Goal: Information Seeking & Learning: Learn about a topic

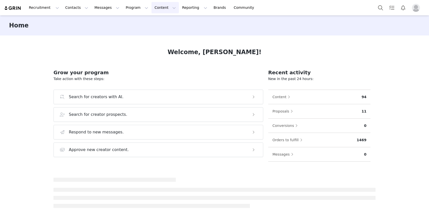
click at [151, 8] on button "Content Content" at bounding box center [164, 7] width 27 height 11
click at [157, 21] on p "Creator Content" at bounding box center [159, 22] width 28 height 5
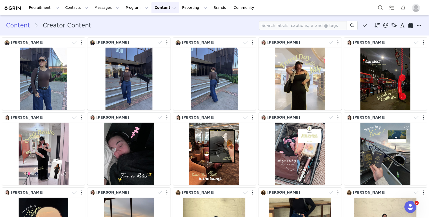
click at [420, 8] on img "Profile" at bounding box center [416, 8] width 8 height 8
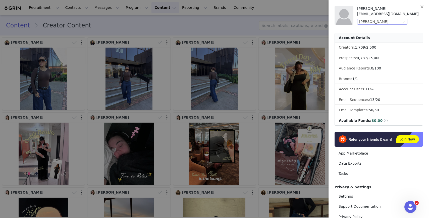
click at [379, 21] on div "[PERSON_NAME]" at bounding box center [380, 22] width 42 height 6
click at [379, 30] on li "Fabletics" at bounding box center [392, 31] width 70 height 8
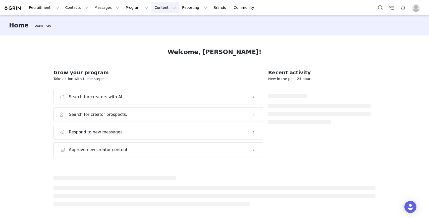
click at [151, 11] on button "Content Content" at bounding box center [164, 7] width 27 height 11
click at [151, 18] on link "Creator Content" at bounding box center [161, 22] width 40 height 9
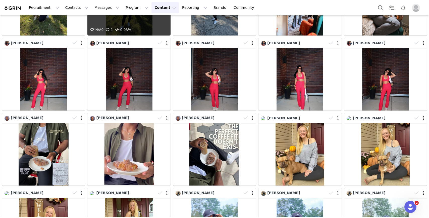
scroll to position [598, 0]
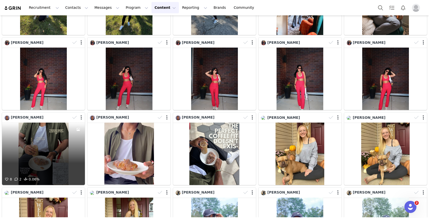
click at [73, 138] on div at bounding box center [78, 149] width 14 height 54
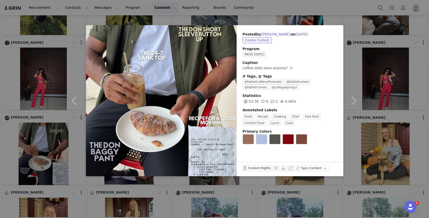
click at [125, 195] on div "Posted by Cameron Baisden on Sep 30, 2025 Creator Content Program MENS SEPTEMBE…" at bounding box center [214, 109] width 429 height 218
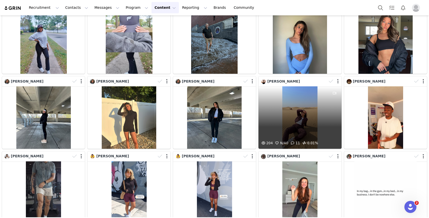
scroll to position [845, 0]
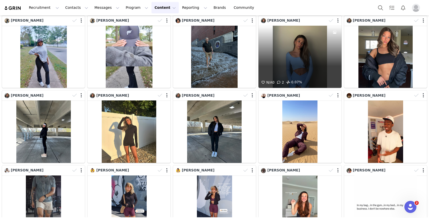
click at [301, 55] on div "N/A 0 2 0.07%" at bounding box center [300, 57] width 83 height 62
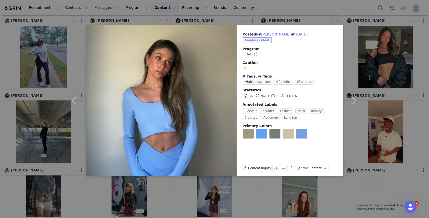
click at [203, 199] on div "Posted by Kelsey Morgantini on Sep 30, 2025 Creator Content Program SEPTEMBER 2…" at bounding box center [214, 109] width 429 height 218
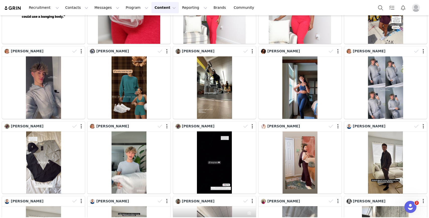
scroll to position [1116, 0]
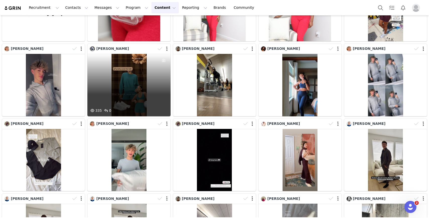
click at [136, 88] on div "335 0" at bounding box center [128, 85] width 83 height 62
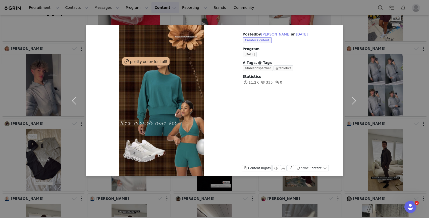
click at [146, 181] on div "Posted by Amira omar on Sep 30, 2025 Creator Content Program SEPTEMBER 2025 # T…" at bounding box center [214, 109] width 429 height 218
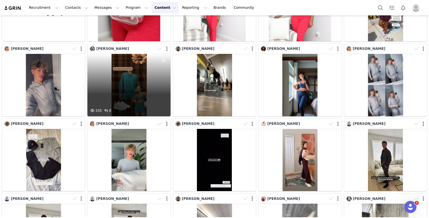
click at [132, 55] on div "335 0" at bounding box center [128, 85] width 83 height 62
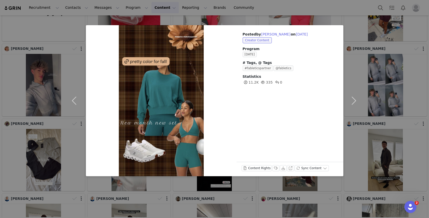
drag, startPoint x: 161, startPoint y: 184, endPoint x: 158, endPoint y: 184, distance: 3.3
click at [161, 184] on div "Posted by Amira omar on Sep 30, 2025 Creator Content Program SEPTEMBER 2025 # T…" at bounding box center [214, 109] width 429 height 218
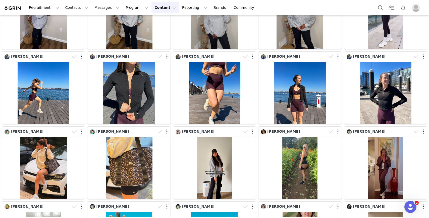
scroll to position [0, 0]
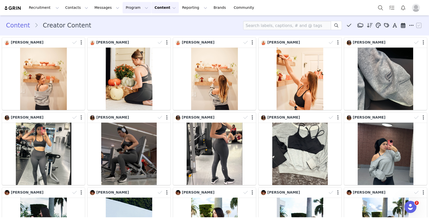
click at [128, 6] on button "Program Program" at bounding box center [137, 7] width 29 height 11
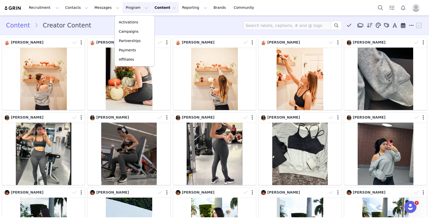
click at [128, 16] on div "Activations Campaigns Partnerships Payments Affiliates" at bounding box center [135, 40] width 40 height 51
click at [128, 20] on p "Activations" at bounding box center [128, 22] width 19 height 5
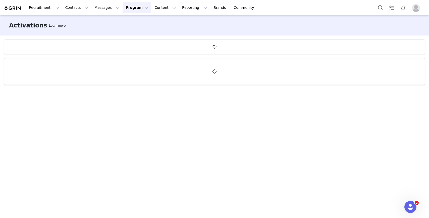
click at [125, 8] on button "Program Program" at bounding box center [137, 7] width 29 height 11
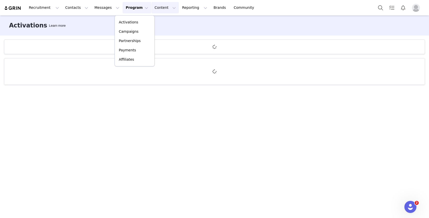
click at [159, 6] on button "Content Content" at bounding box center [164, 7] width 27 height 11
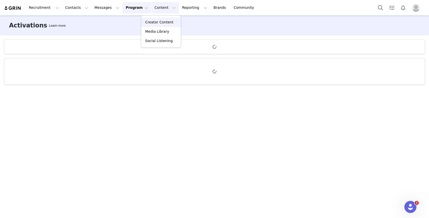
click at [161, 20] on p "Creator Content" at bounding box center [159, 22] width 28 height 5
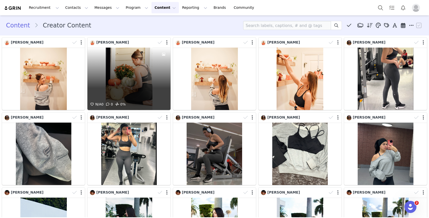
click at [142, 84] on div "N/A 0 0 0%" at bounding box center [128, 78] width 83 height 62
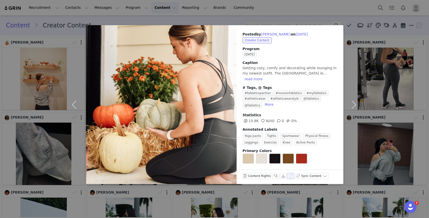
click at [291, 173] on button "View on Instagram" at bounding box center [290, 176] width 7 height 6
click at [376, 93] on div "Posted by Kelly Stevenson on Sep 30, 2025 Creator Content Program SEPTEMBER 202…" at bounding box center [214, 109] width 429 height 218
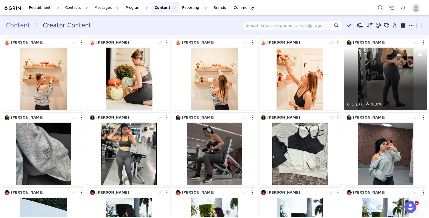
click at [376, 93] on div "1 0 0.18%" at bounding box center [385, 78] width 83 height 62
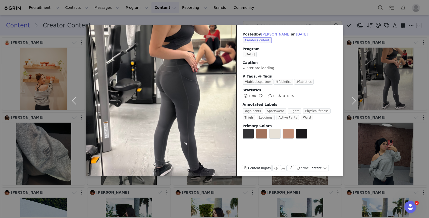
click at [375, 93] on div "Posted by Danitza Chang on Sep 30, 2025 Creator Content Program SEPTEMBER 2025 …" at bounding box center [214, 109] width 429 height 218
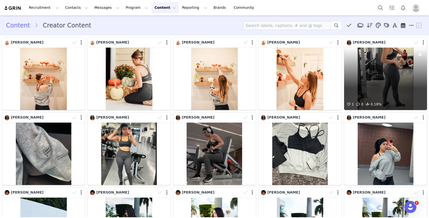
click at [376, 92] on div "1 0 0.18%" at bounding box center [385, 78] width 83 height 62
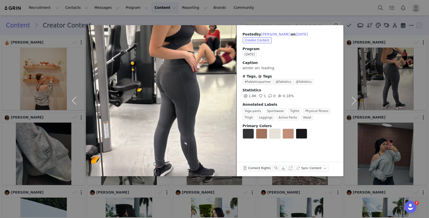
click at [334, 19] on div "Posted by Danitza Chang on Sep 30, 2025 Creator Content Program SEPTEMBER 2025 …" at bounding box center [214, 109] width 429 height 218
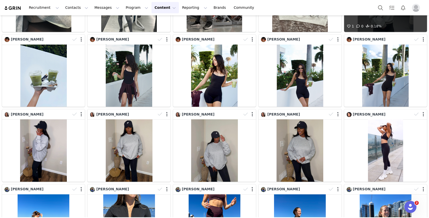
scroll to position [155, 0]
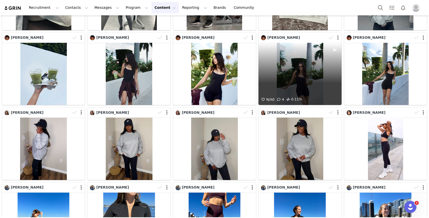
click at [306, 85] on div "N/A 0 4 0.11%" at bounding box center [300, 74] width 83 height 62
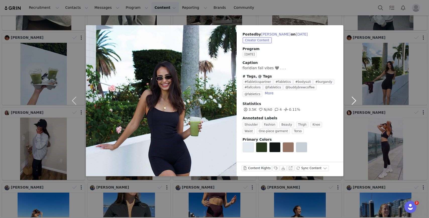
click at [351, 80] on button "button" at bounding box center [353, 100] width 21 height 151
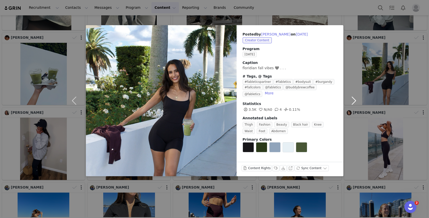
click at [358, 64] on button "button" at bounding box center [353, 100] width 21 height 151
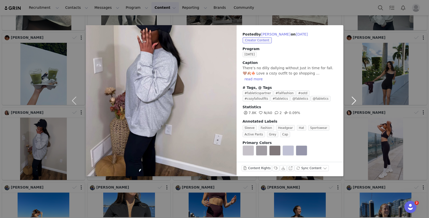
click at [356, 60] on button "button" at bounding box center [353, 100] width 21 height 151
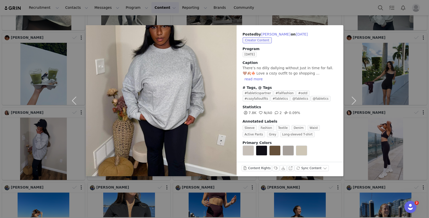
click at [261, 2] on div "Posted by Joi Bigby on Sep 30, 2025 Creator Content Program SEPTEMBER 2025 Capt…" at bounding box center [214, 109] width 429 height 218
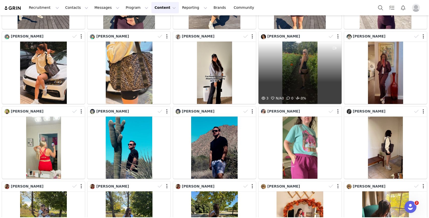
scroll to position [0, 0]
